Goal: Information Seeking & Learning: Compare options

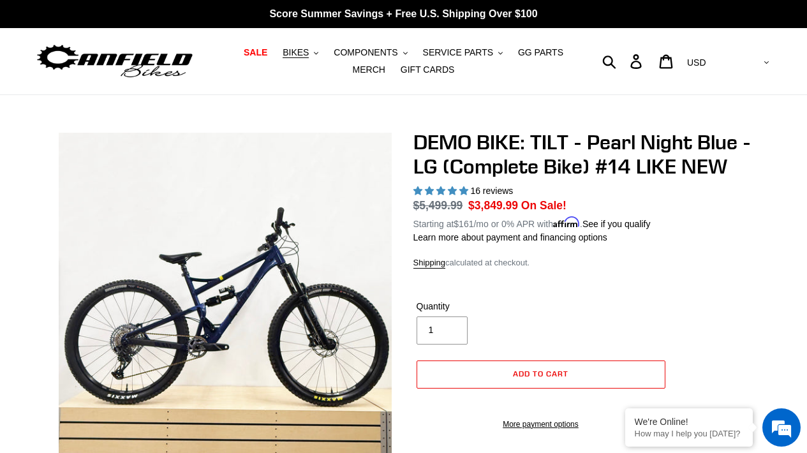
select select "highest-rating"
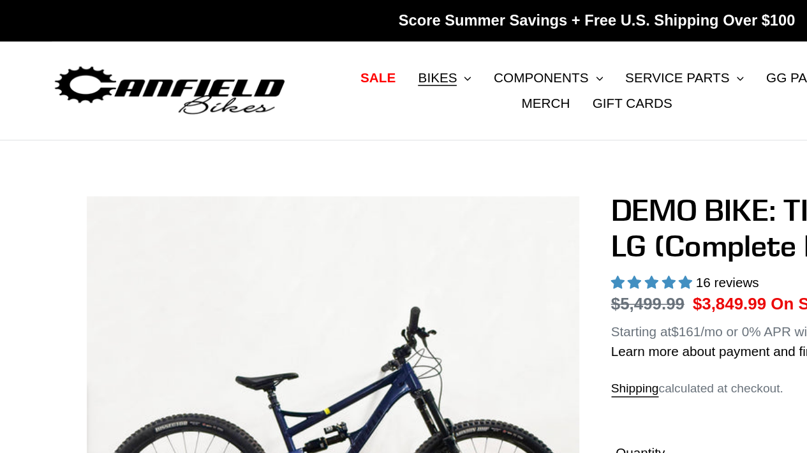
click at [94, 59] on img at bounding box center [115, 61] width 160 height 40
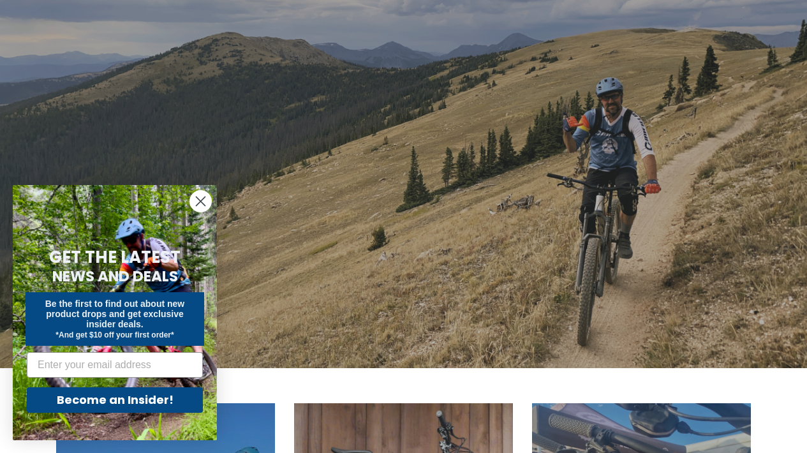
scroll to position [110, 0]
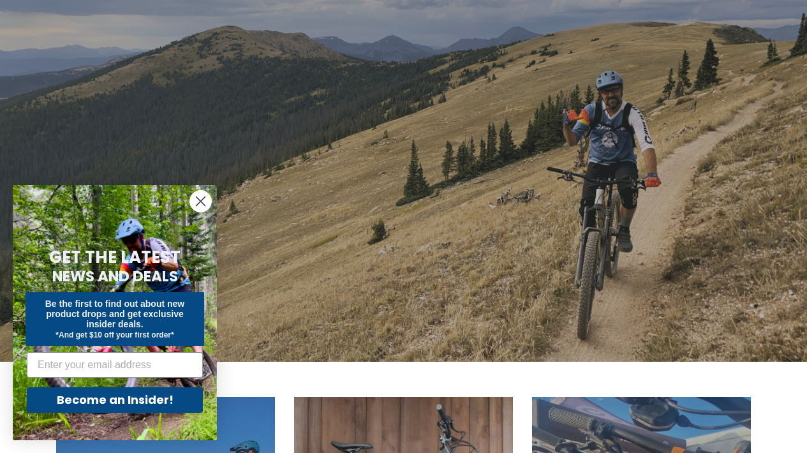
click at [204, 203] on circle "Close dialog" at bounding box center [200, 201] width 21 height 21
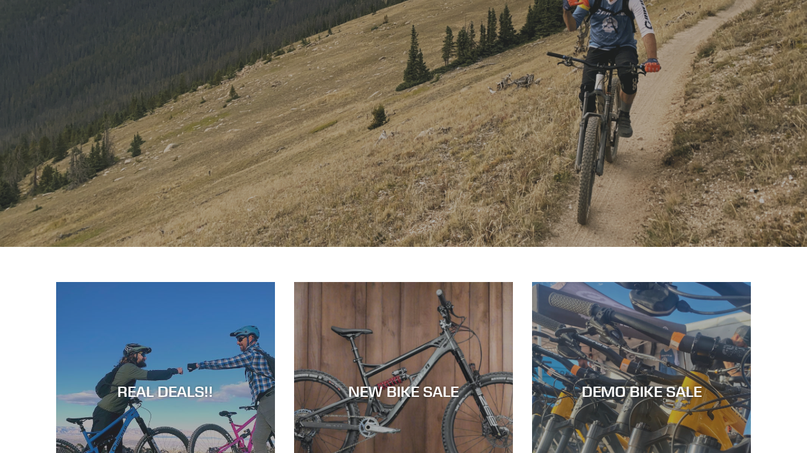
scroll to position [0, 0]
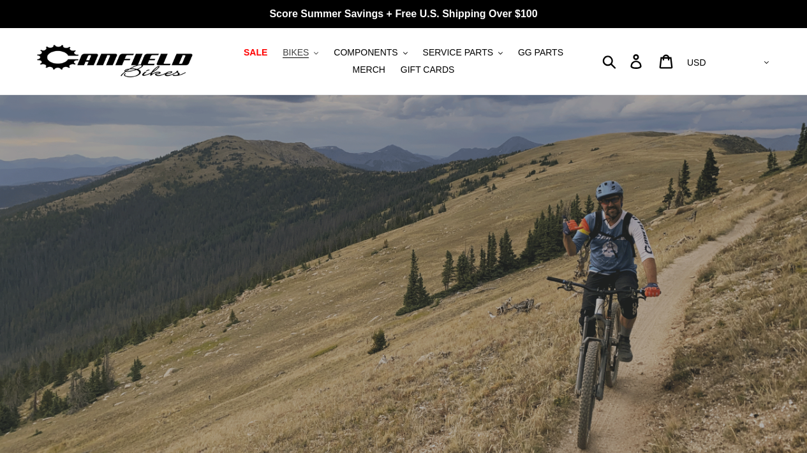
click at [303, 46] on button "BIKES .cls-1{fill:#231f20}" at bounding box center [300, 52] width 49 height 17
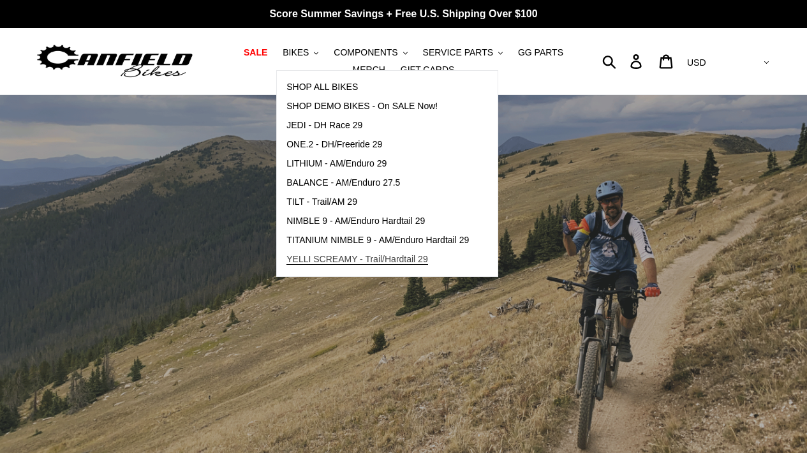
click at [401, 264] on span "YELLI SCREAMY - Trail/Hardtail 29" at bounding box center [358, 259] width 142 height 11
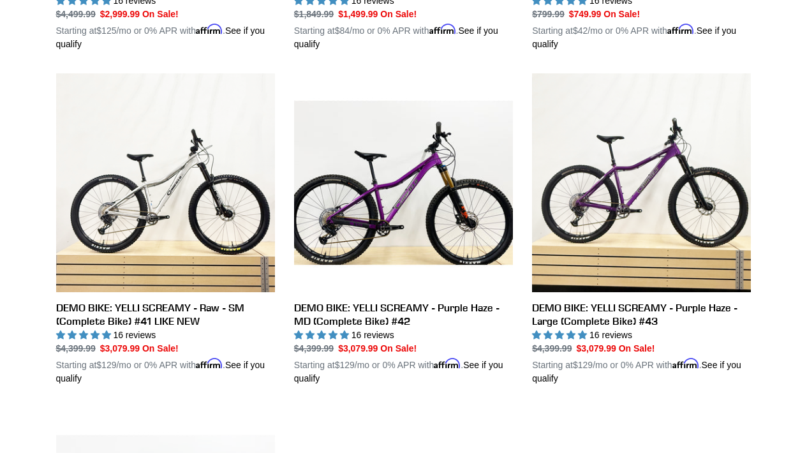
scroll to position [607, 0]
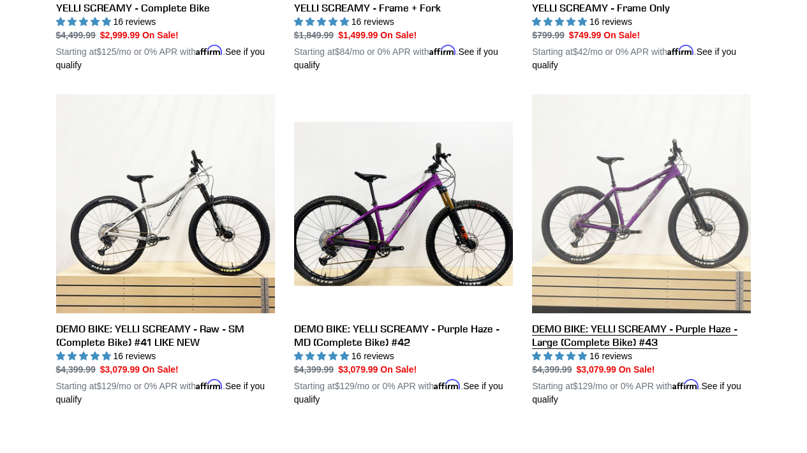
click at [604, 221] on link "DEMO BIKE: YELLI SCREAMY - Purple Haze - Large (Complete Bike) #43" at bounding box center [641, 250] width 219 height 312
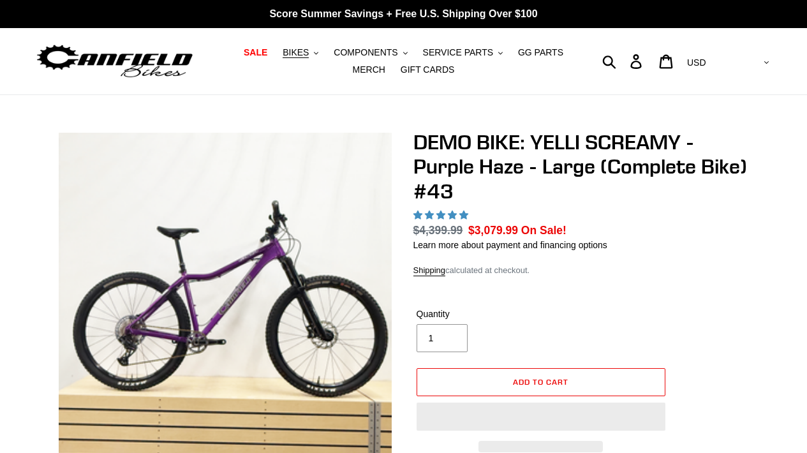
select select "highest-rating"
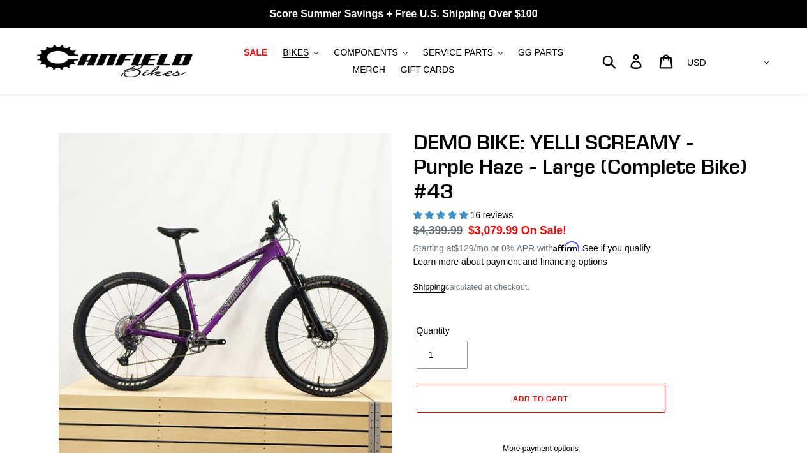
click at [313, 41] on nav "SALE BIKES .cls-1{fill:#231f20} SHOP ALL BIKES SHOP DEMO BIKES - On SALE Now! J…" at bounding box center [404, 61] width 369 height 66
click at [309, 50] on span "BIKES" at bounding box center [296, 52] width 26 height 11
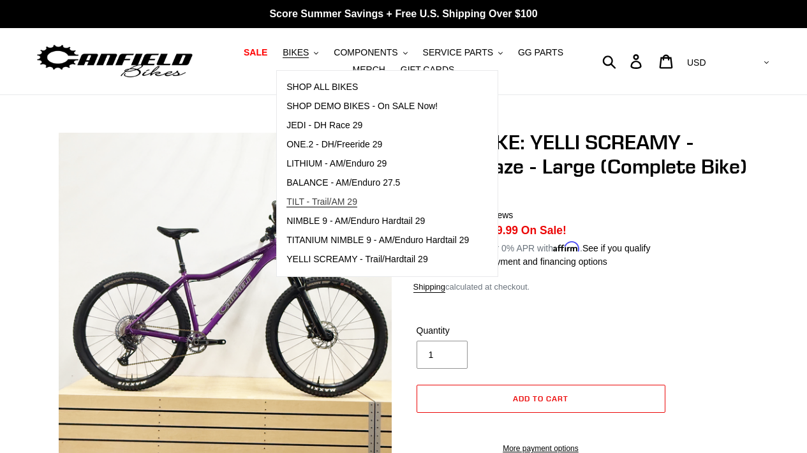
click at [328, 195] on link "TILT - Trail/AM 29" at bounding box center [378, 202] width 202 height 19
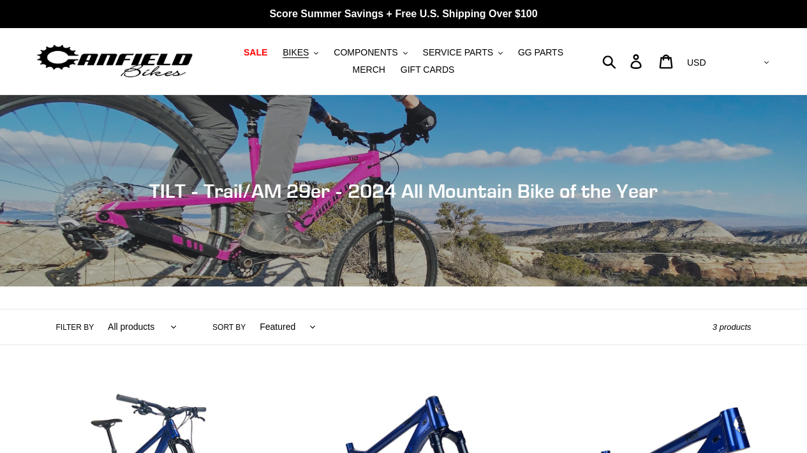
scroll to position [259, 0]
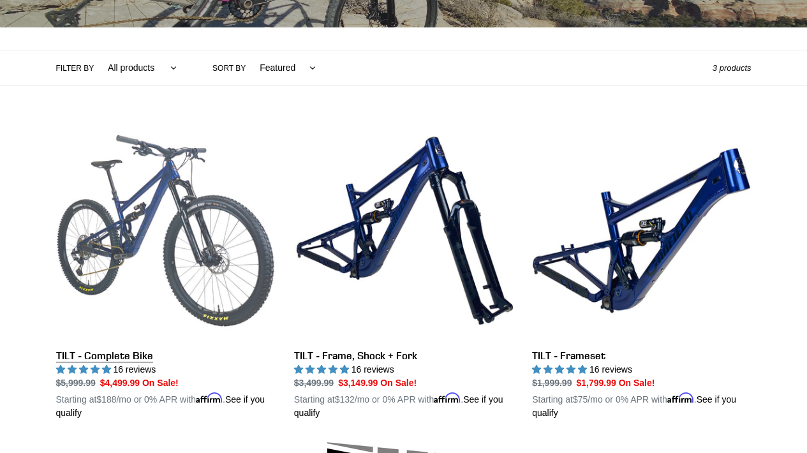
click at [209, 211] on link "TILT - Complete Bike" at bounding box center [165, 270] width 219 height 299
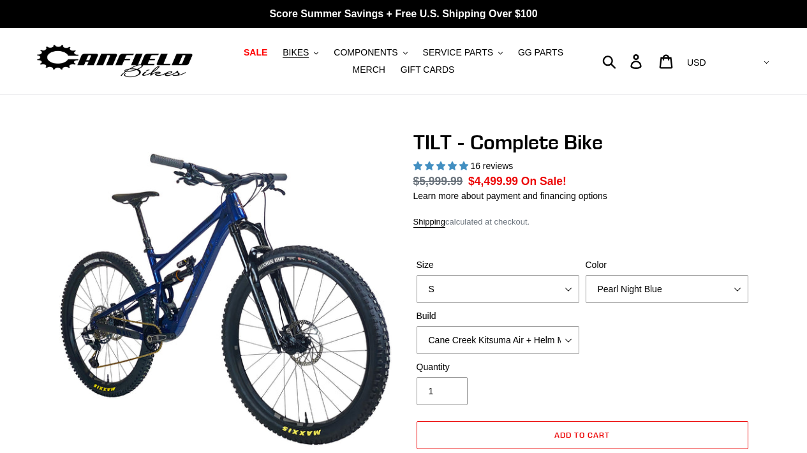
select select "highest-rating"
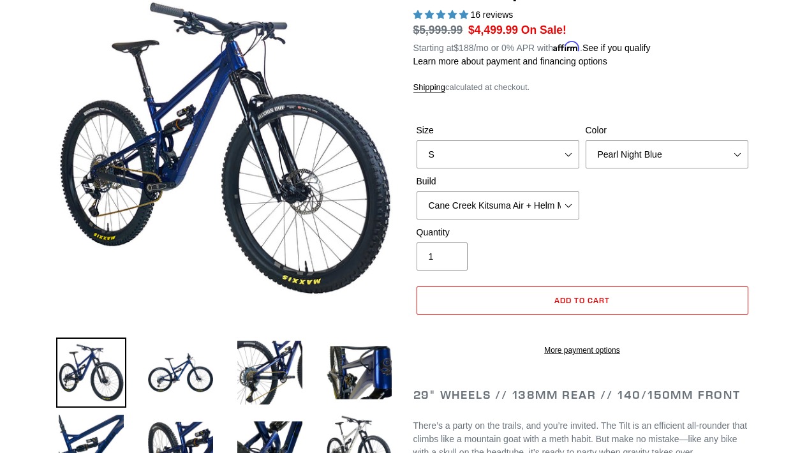
scroll to position [262, 0]
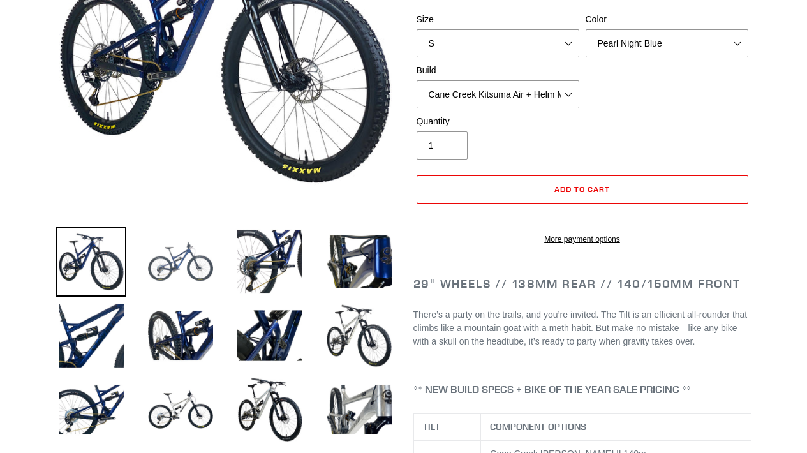
click at [182, 245] on img at bounding box center [181, 262] width 70 height 70
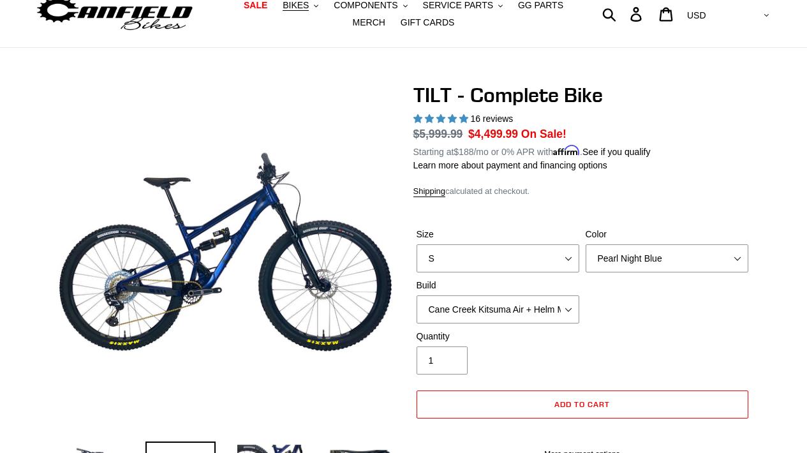
scroll to position [47, 0]
